Goal: Task Accomplishment & Management: Manage account settings

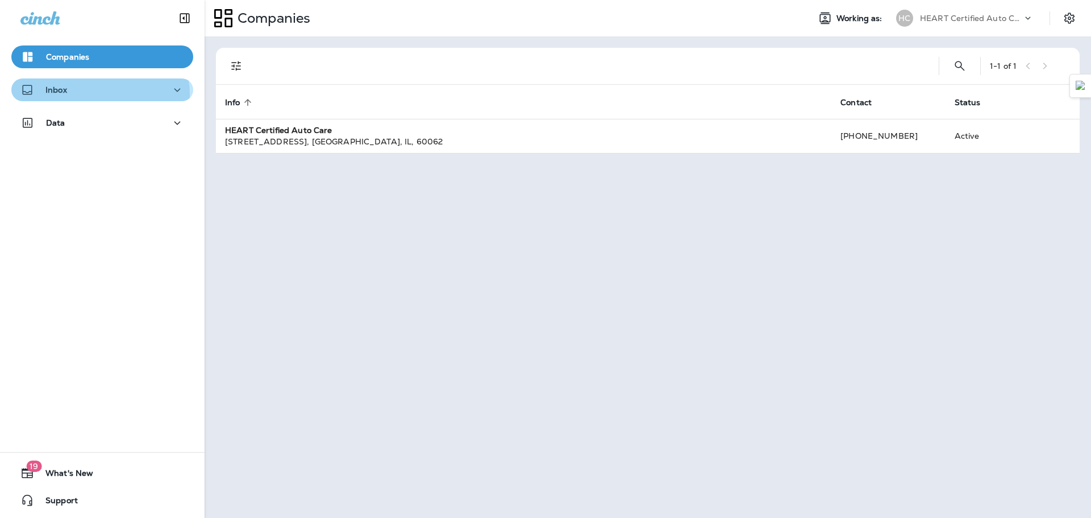
click at [99, 94] on div "Inbox" at bounding box center [102, 90] width 164 height 14
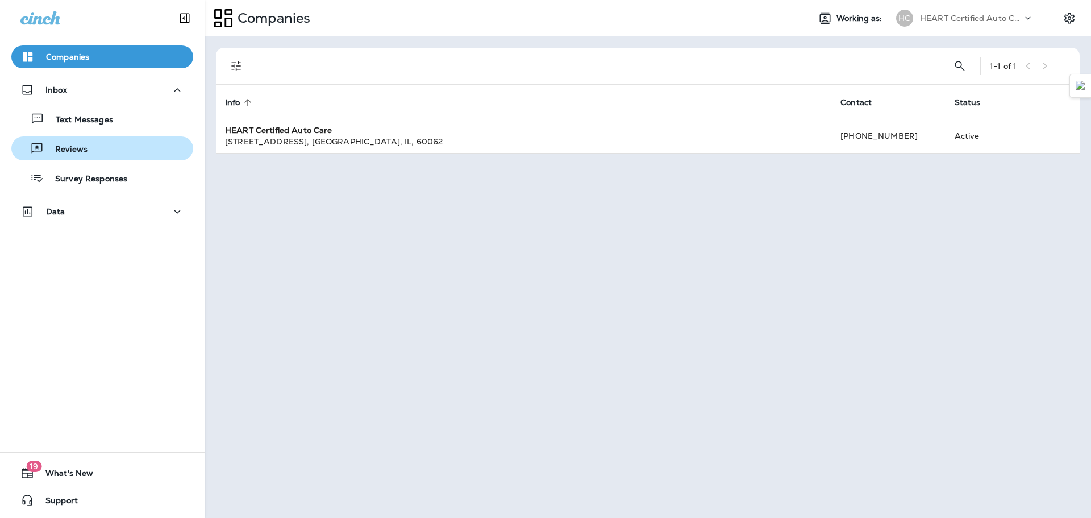
click at [107, 145] on div "Reviews" at bounding box center [102, 148] width 173 height 17
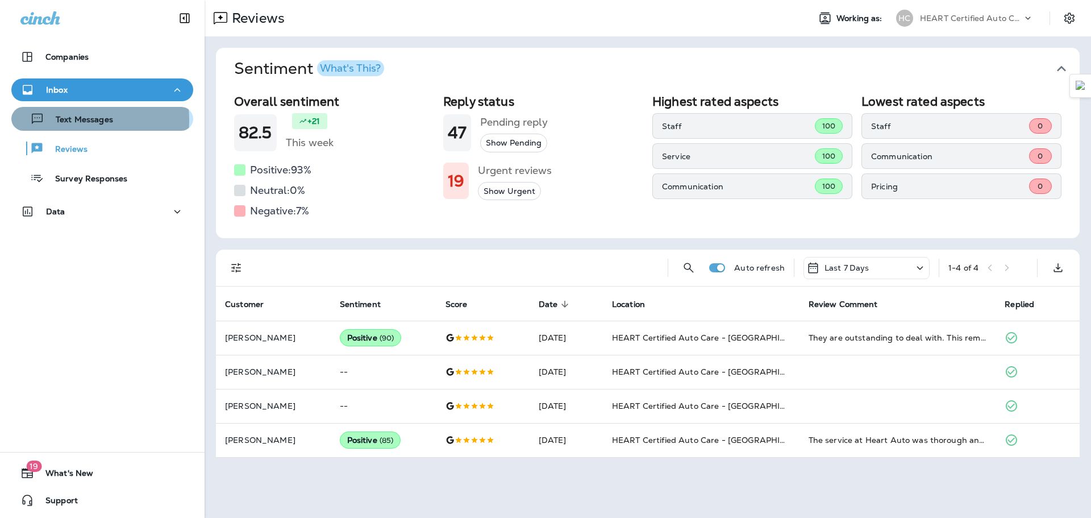
click at [81, 120] on p "Text Messages" at bounding box center [78, 120] width 69 height 11
